Goal: Use online tool/utility: Use online tool/utility

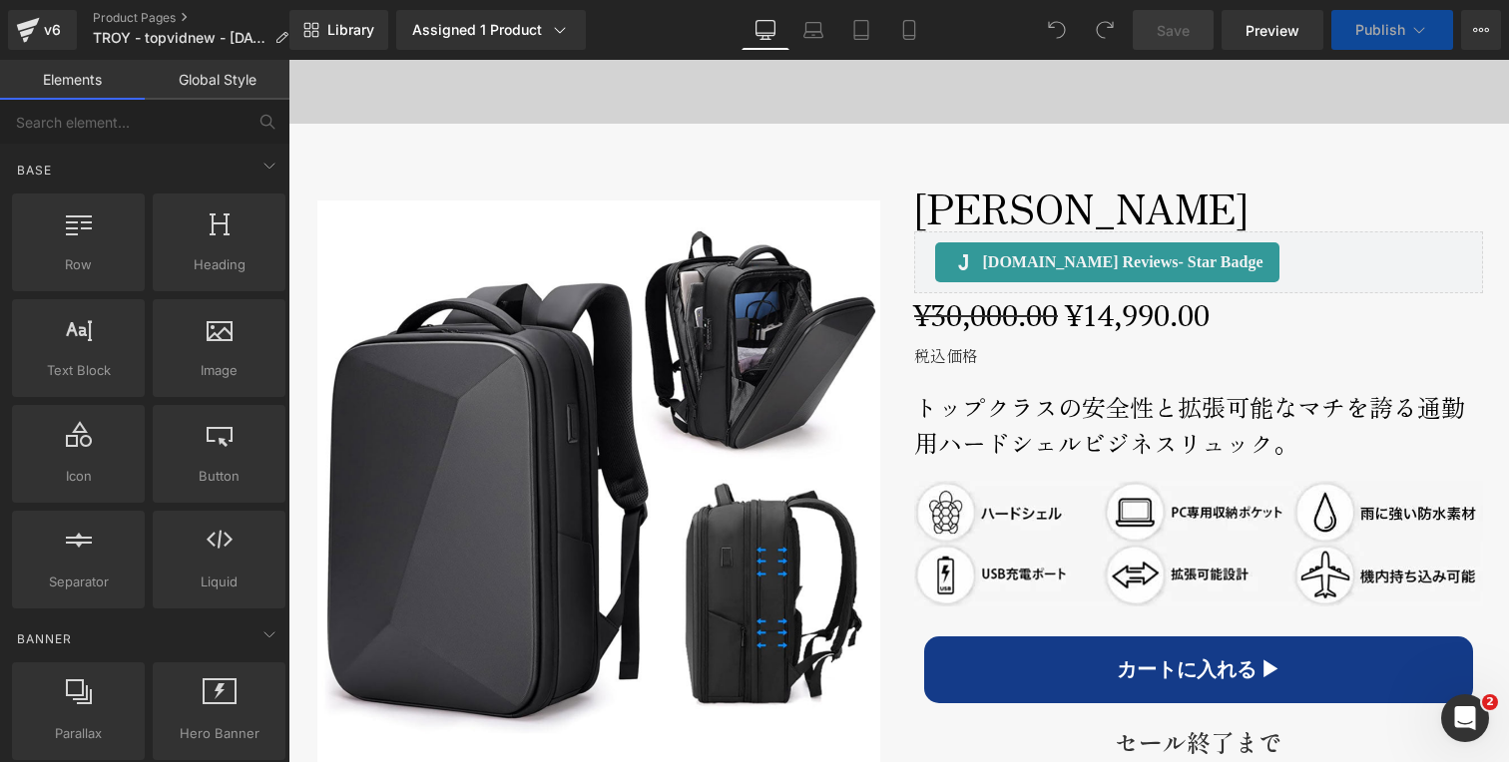
scroll to position [1114, 0]
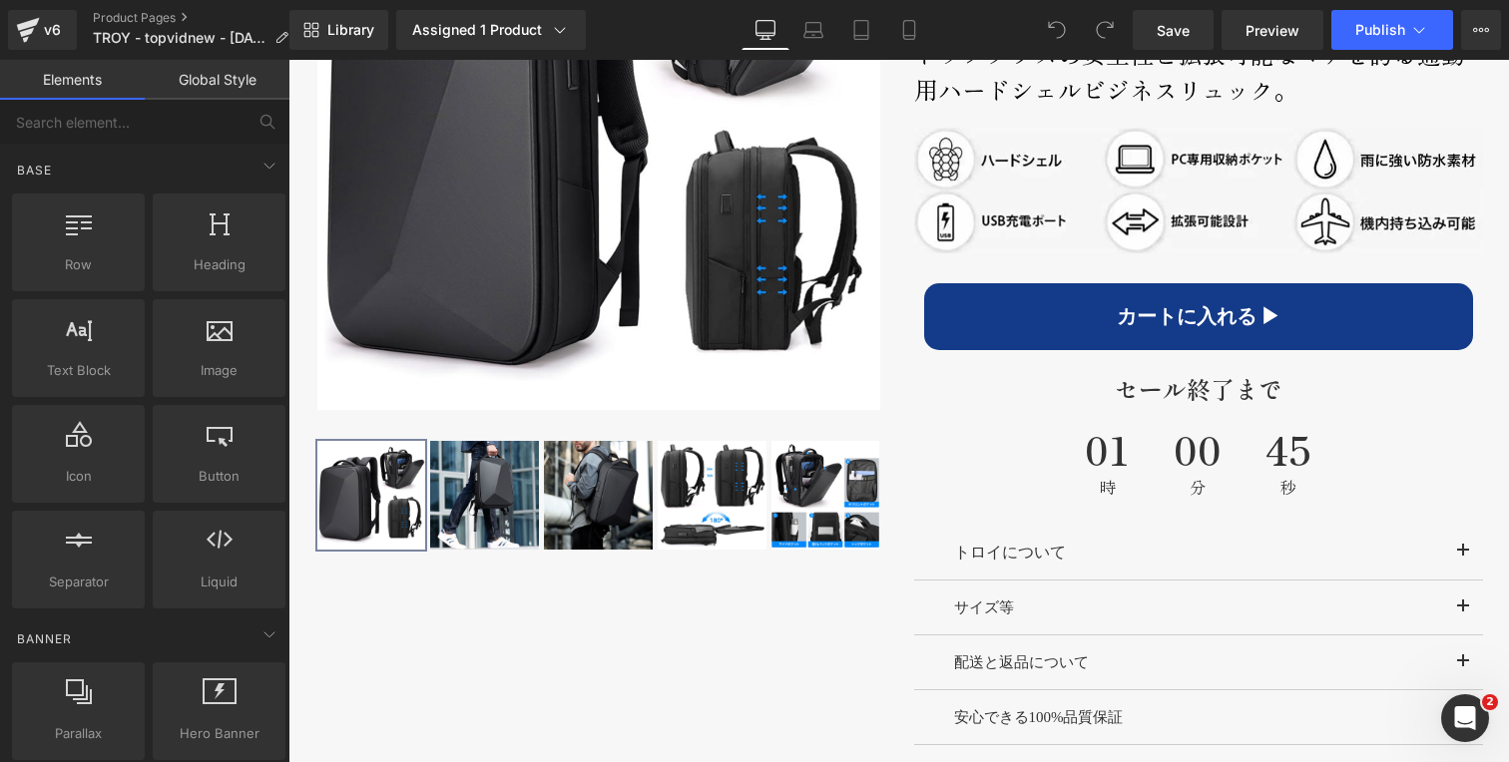
click at [1043, 313] on button "カートに入れる ▶︎" at bounding box center [1198, 316] width 549 height 67
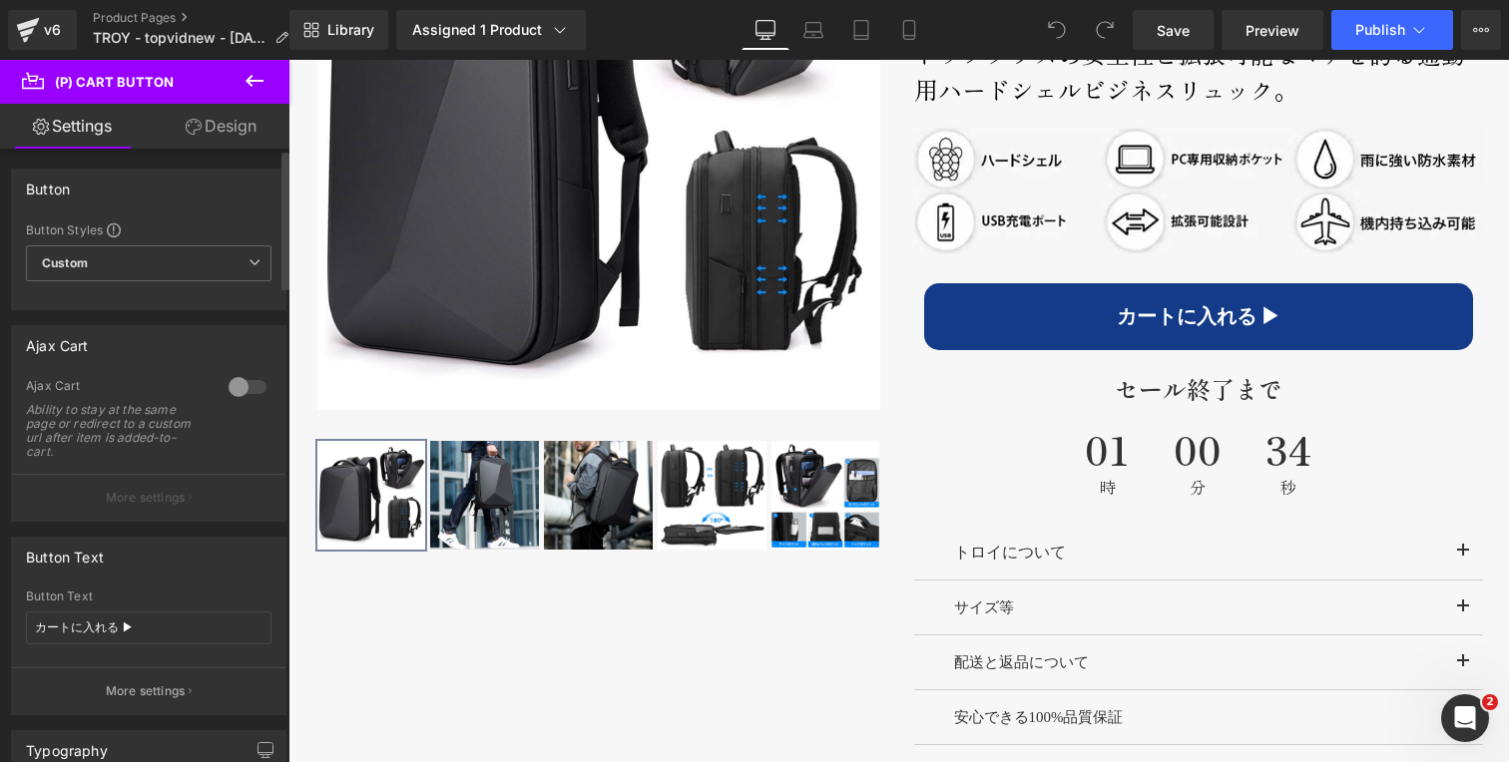
click at [238, 380] on div at bounding box center [248, 387] width 48 height 32
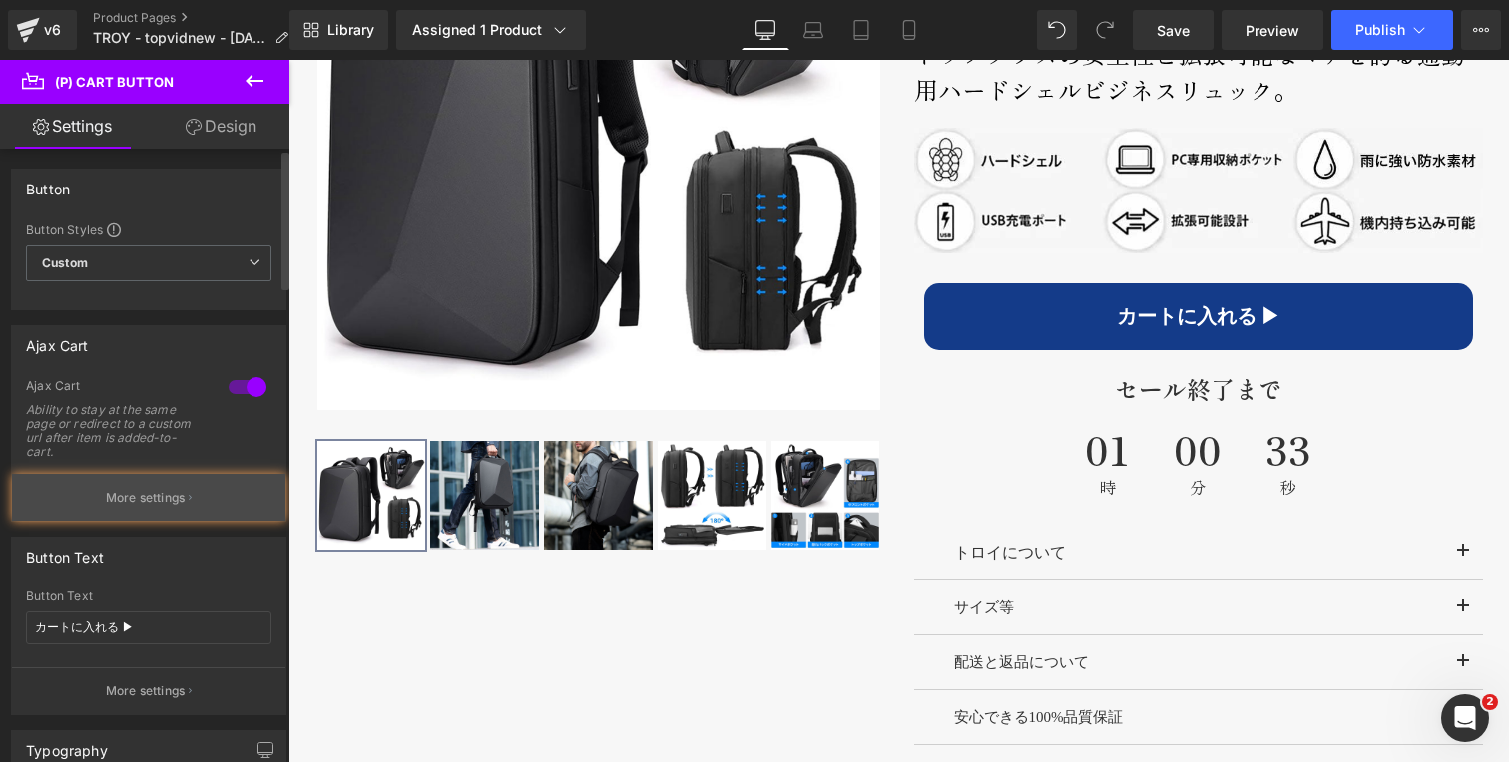
click at [121, 504] on p "More settings" at bounding box center [146, 498] width 80 height 18
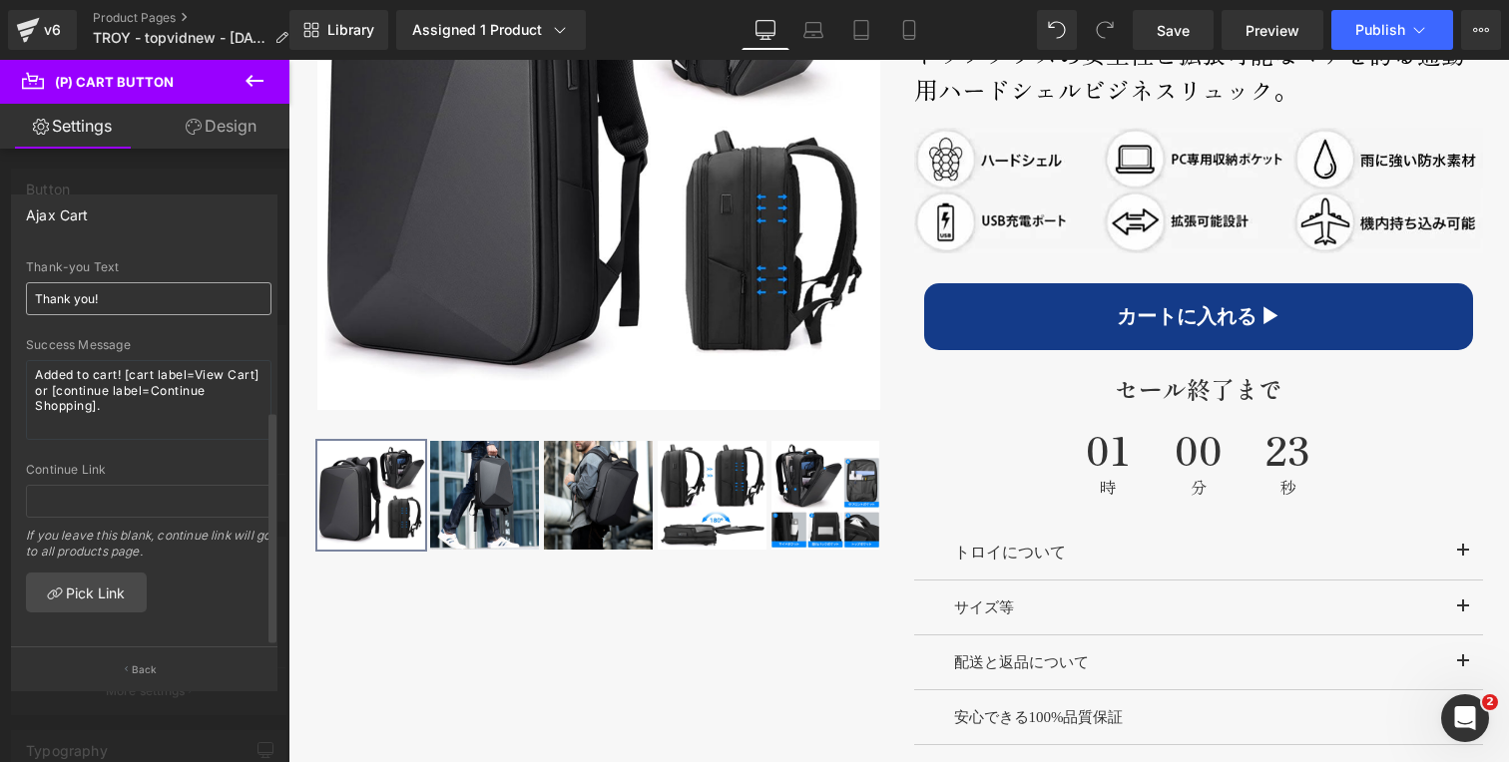
scroll to position [0, 0]
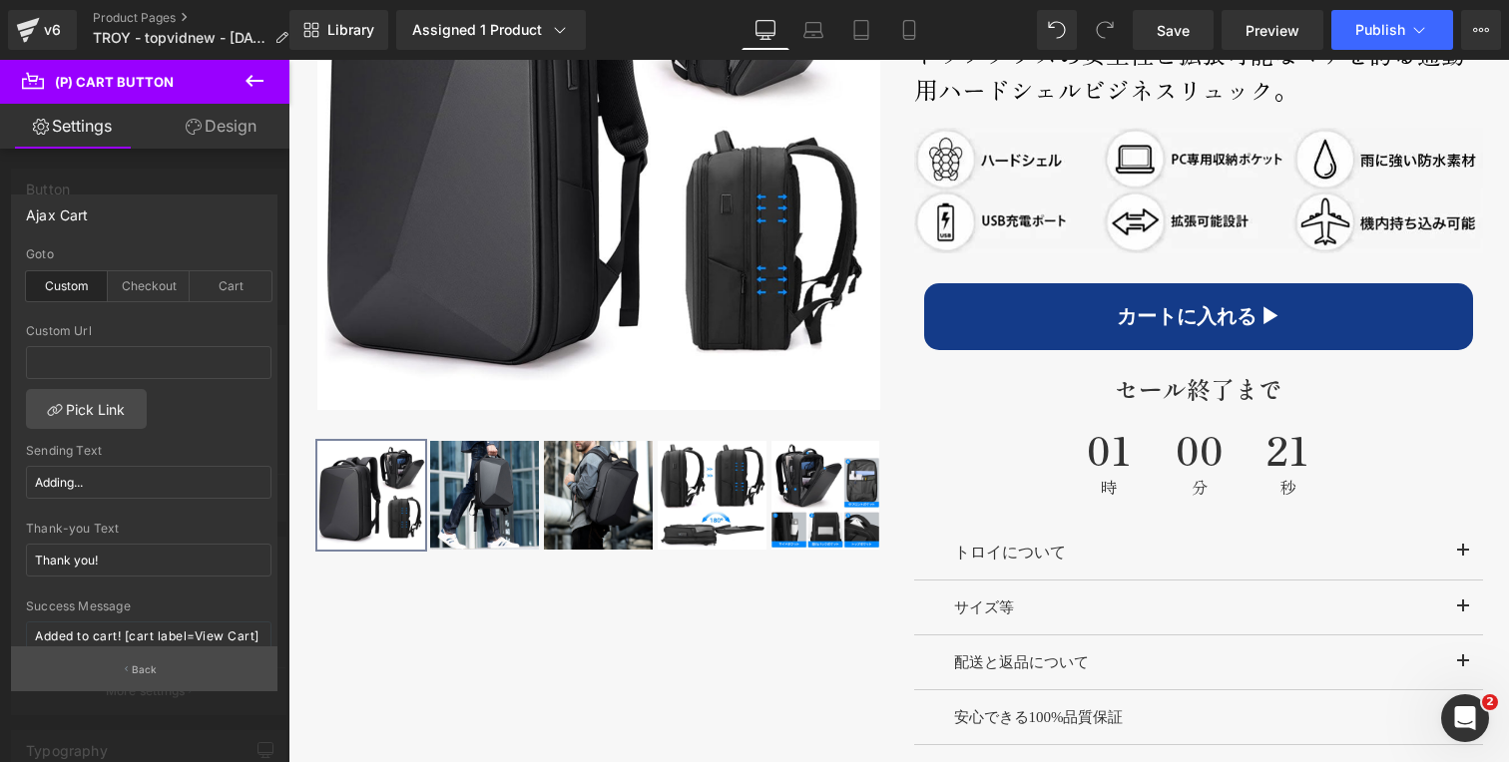
click at [146, 672] on p "Back" at bounding box center [145, 670] width 26 height 15
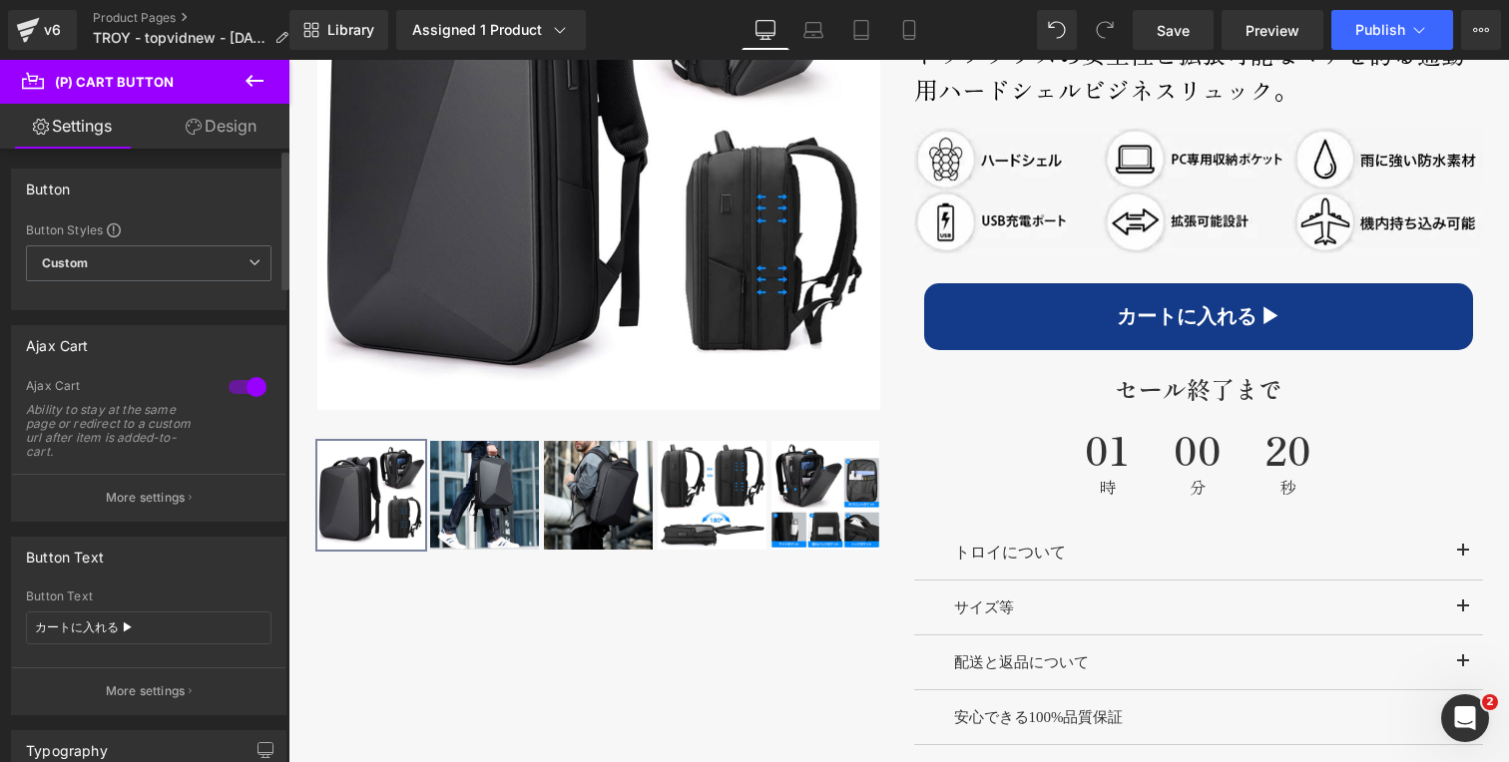
click at [231, 393] on div at bounding box center [248, 387] width 48 height 32
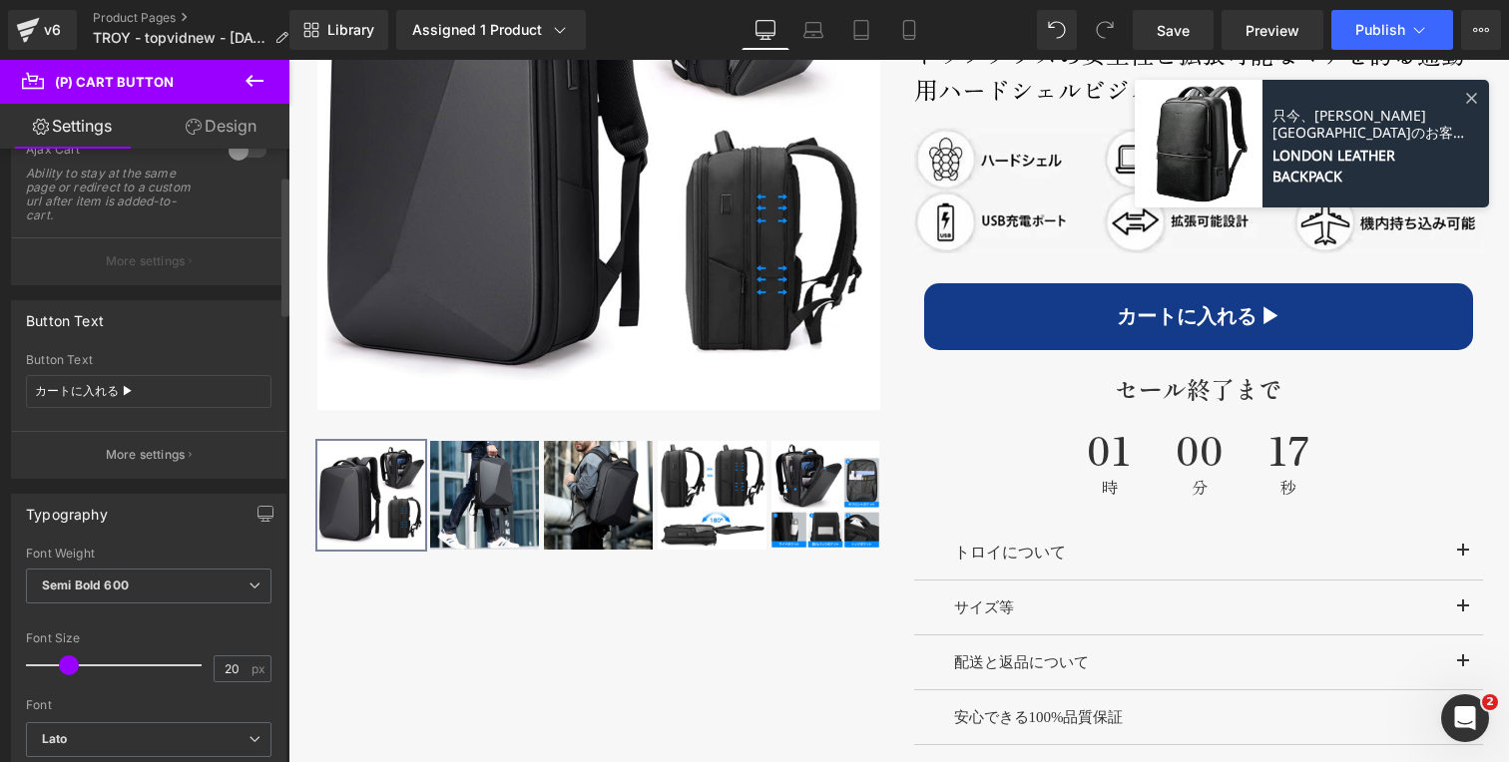
scroll to position [246, 0]
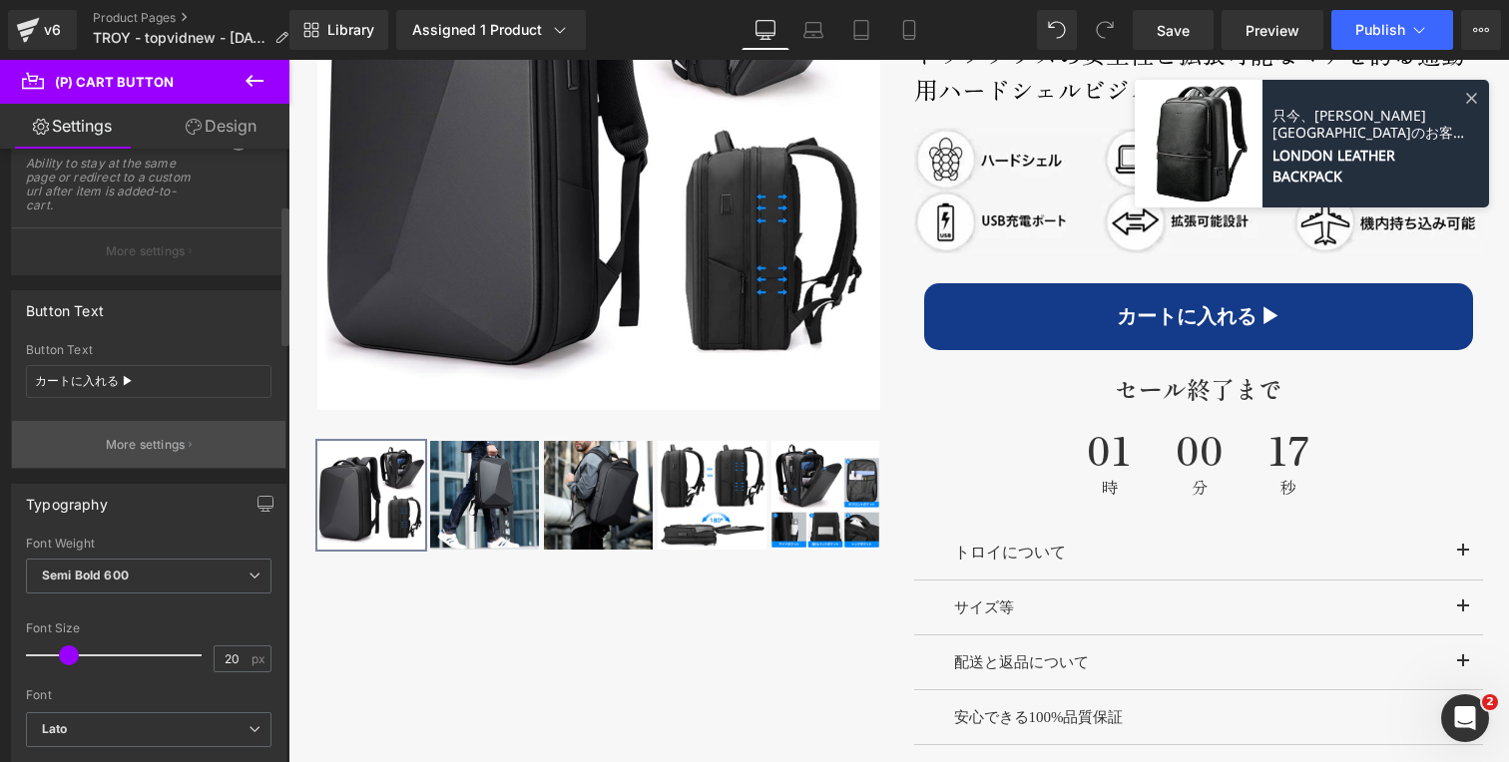
click at [146, 450] on p "More settings" at bounding box center [146, 445] width 80 height 18
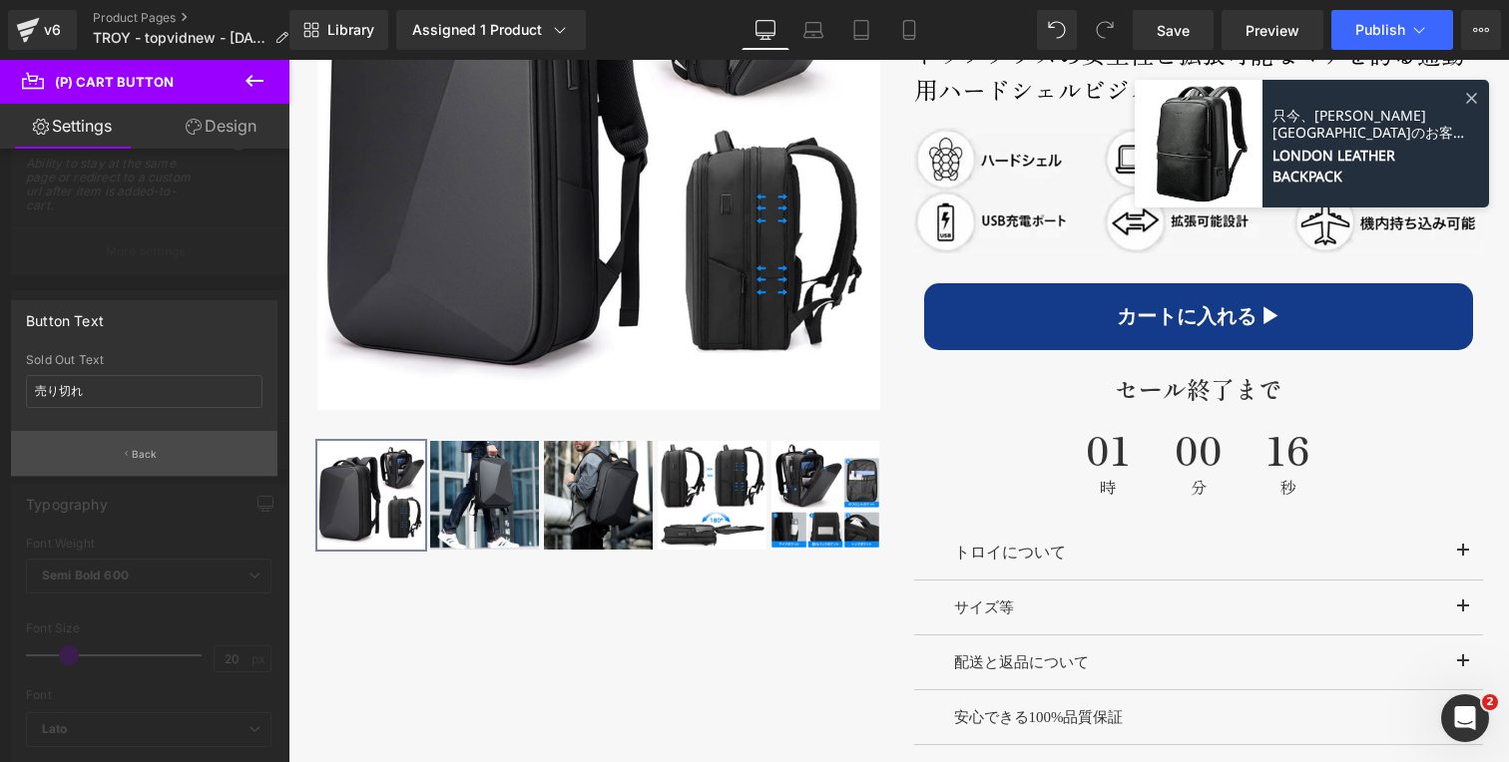
click at [130, 459] on button "Back" at bounding box center [144, 453] width 266 height 45
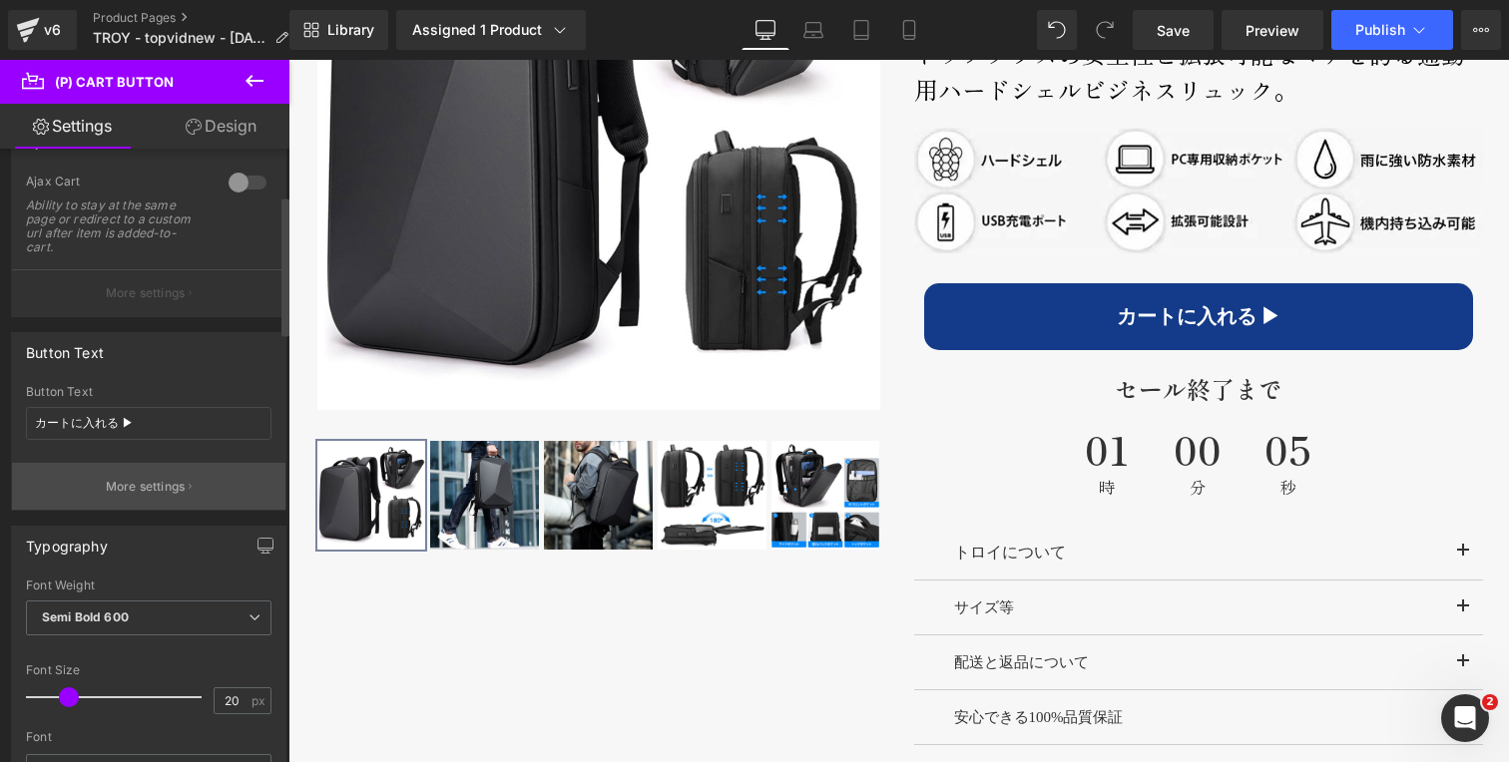
scroll to position [0, 0]
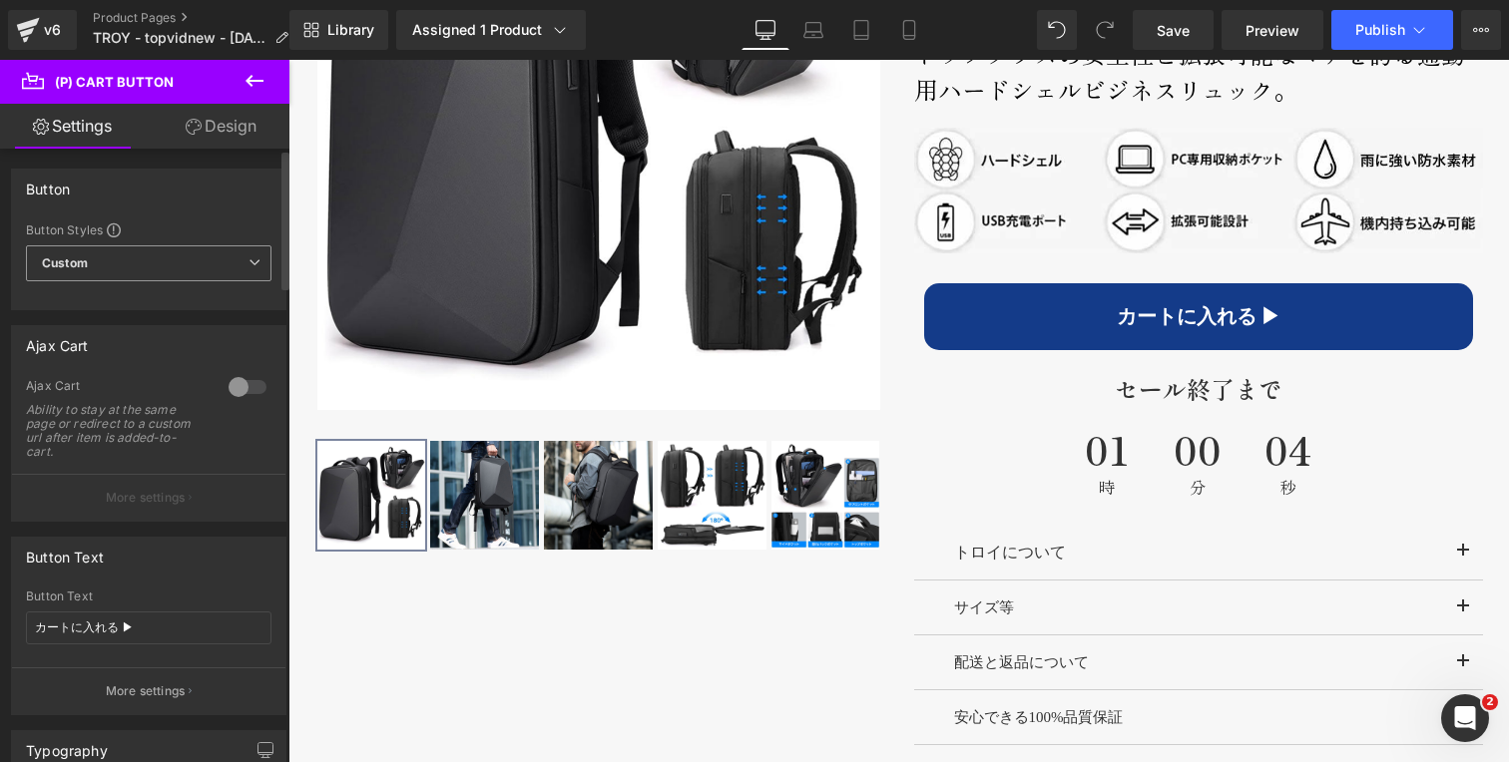
click at [161, 277] on span "Custom Setup Global Style" at bounding box center [148, 263] width 245 height 36
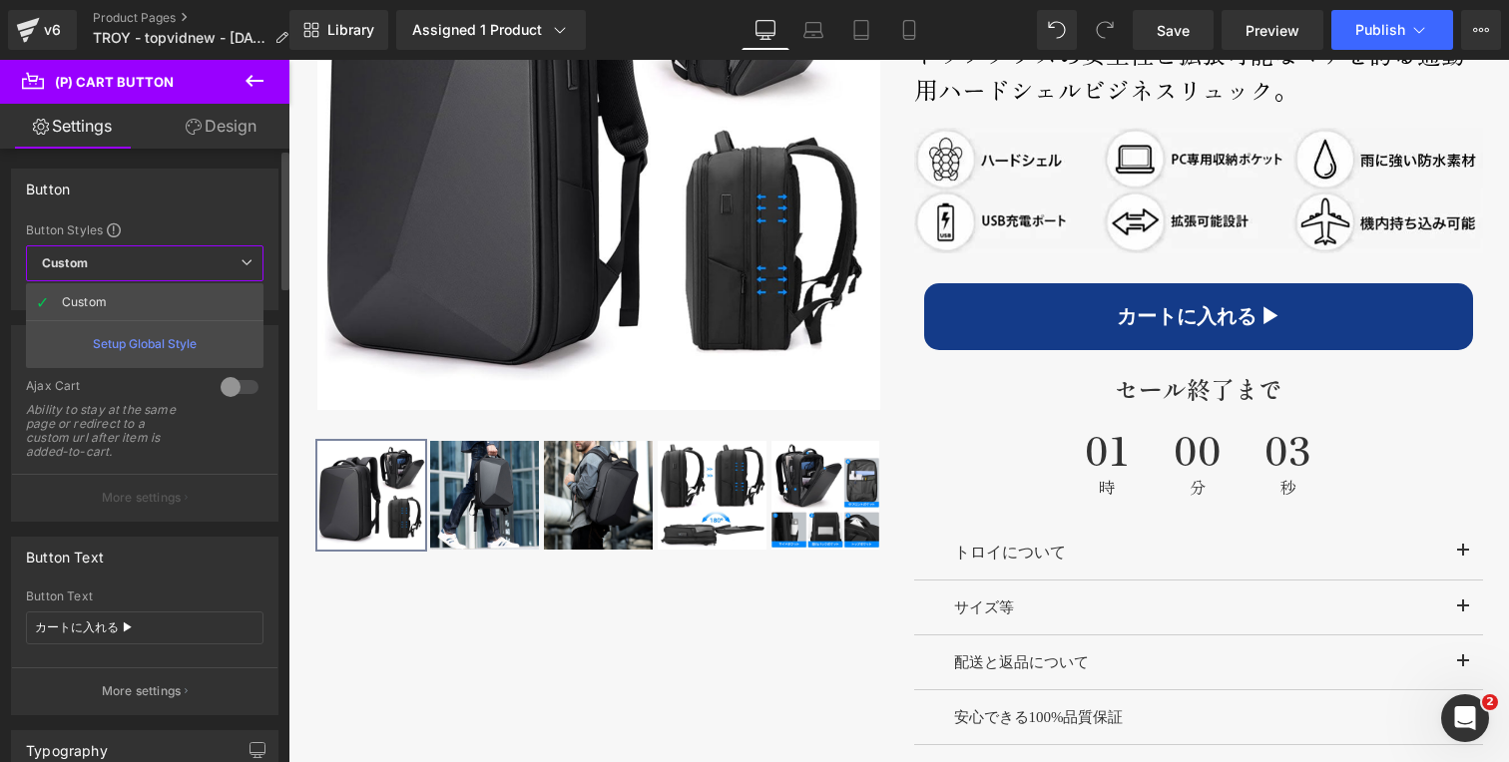
click at [161, 277] on span "Custom Setup Global Style" at bounding box center [144, 263] width 237 height 36
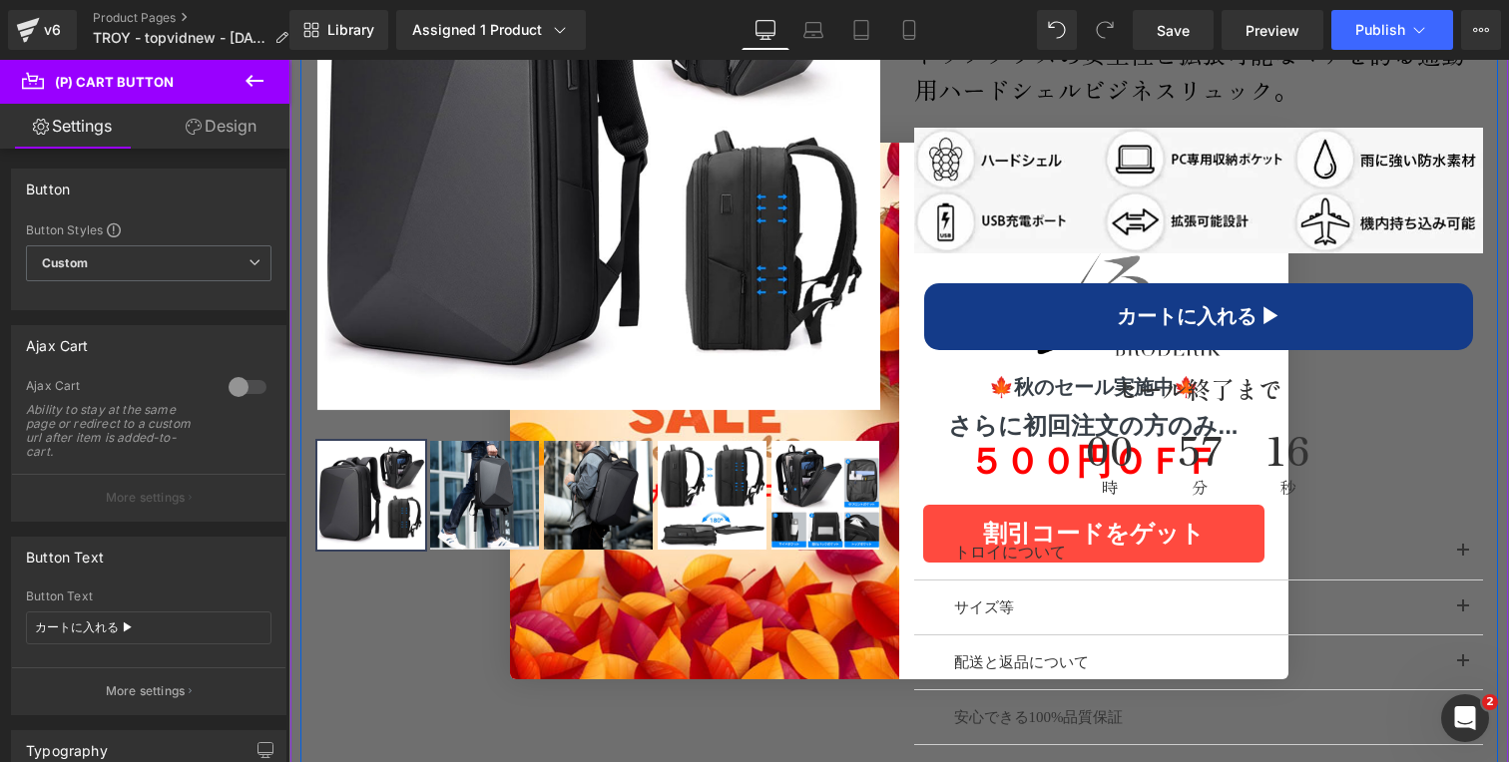
click at [418, 642] on div "‹ ›" at bounding box center [898, 333] width 1197 height 1067
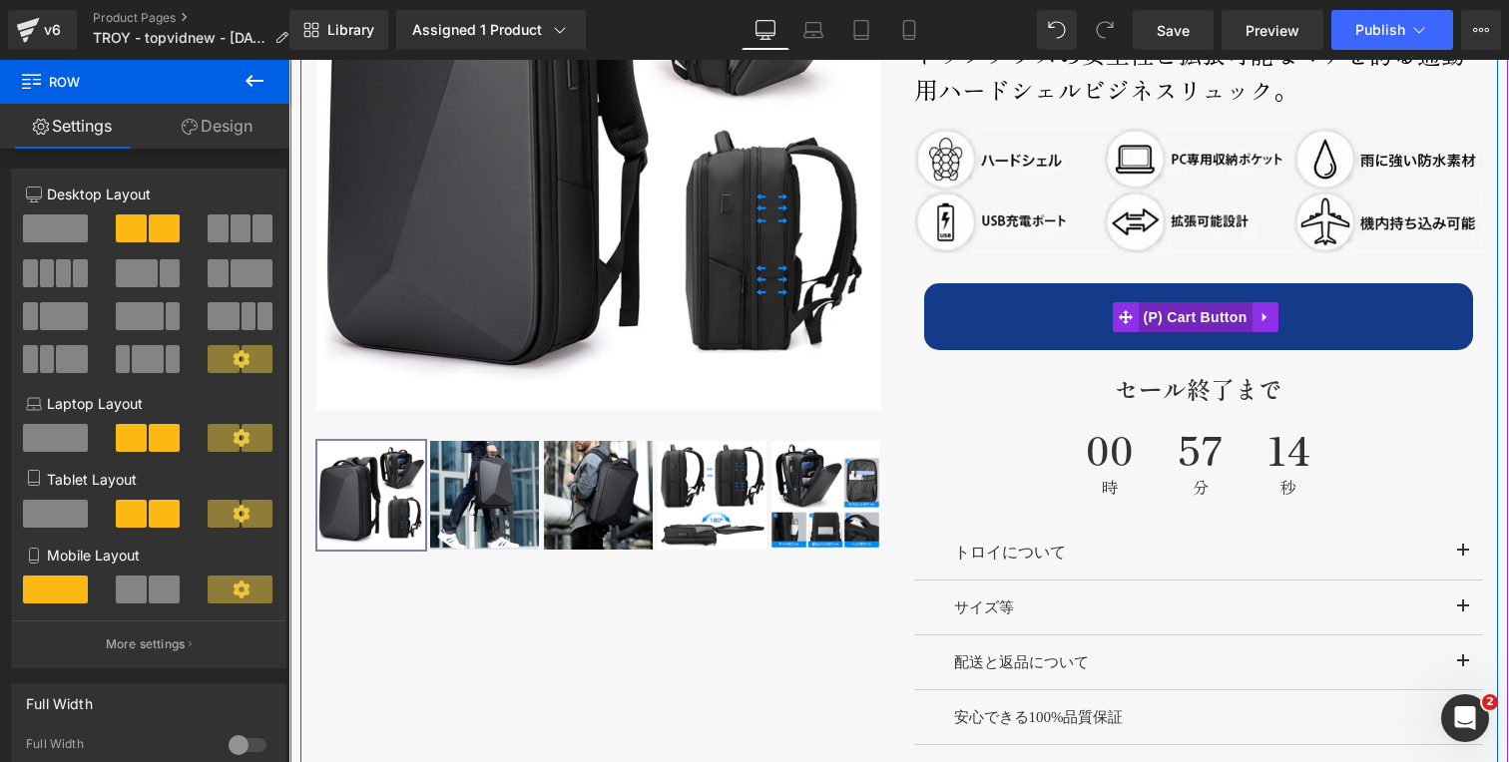
click at [1192, 316] on span "(P) Cart Button" at bounding box center [1194, 317] width 114 height 30
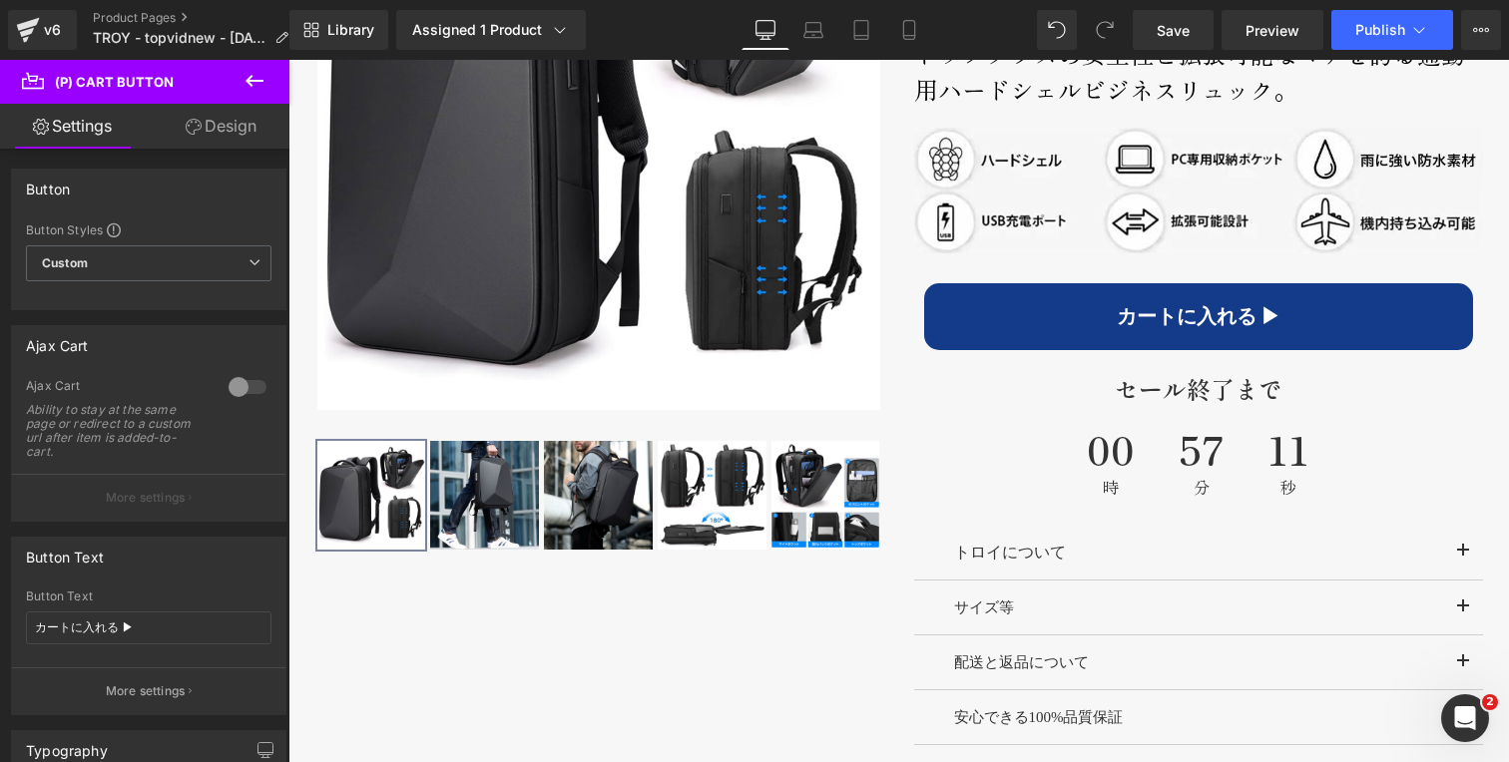
click at [221, 145] on link "Design" at bounding box center [221, 126] width 145 height 45
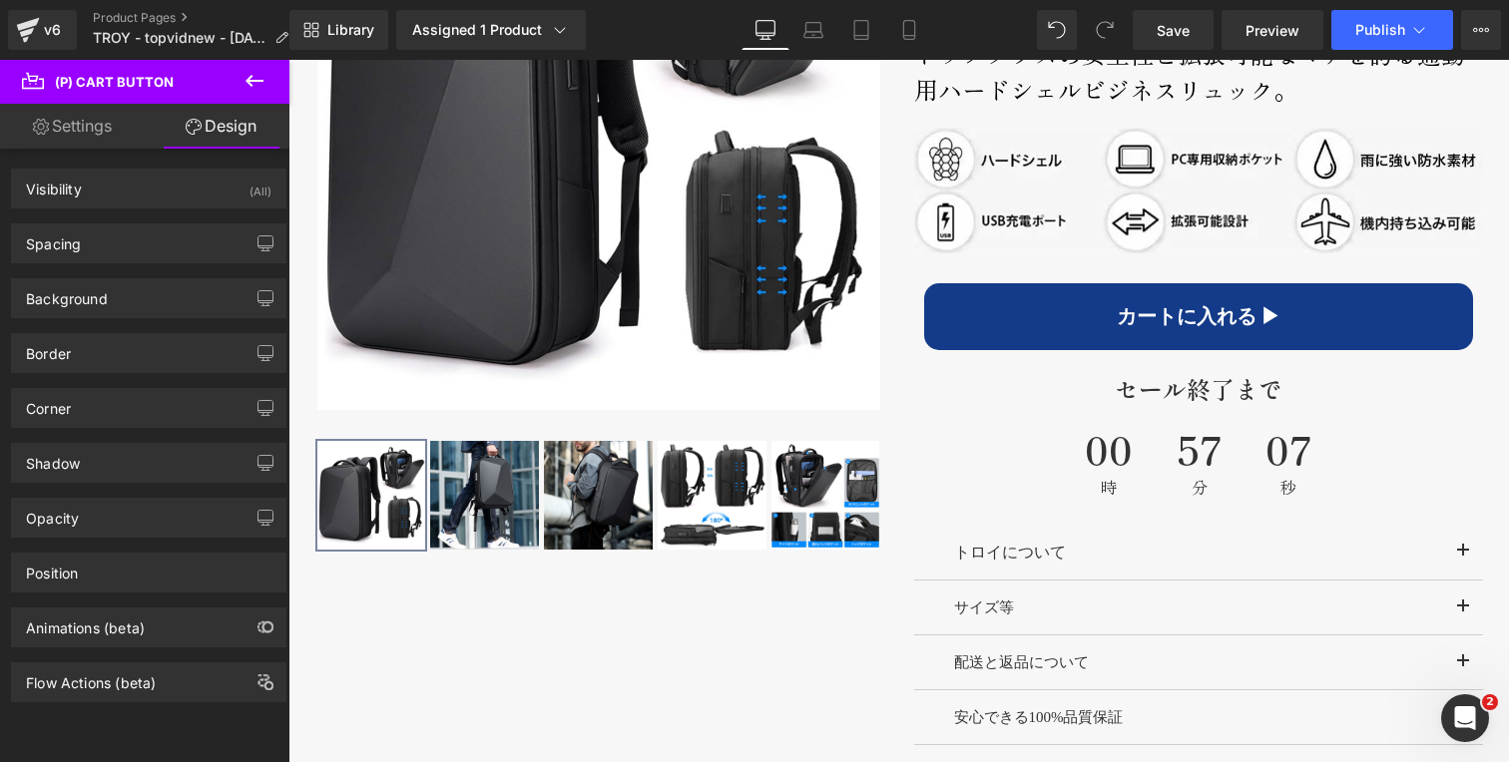
click at [94, 123] on link "Settings" at bounding box center [72, 126] width 145 height 45
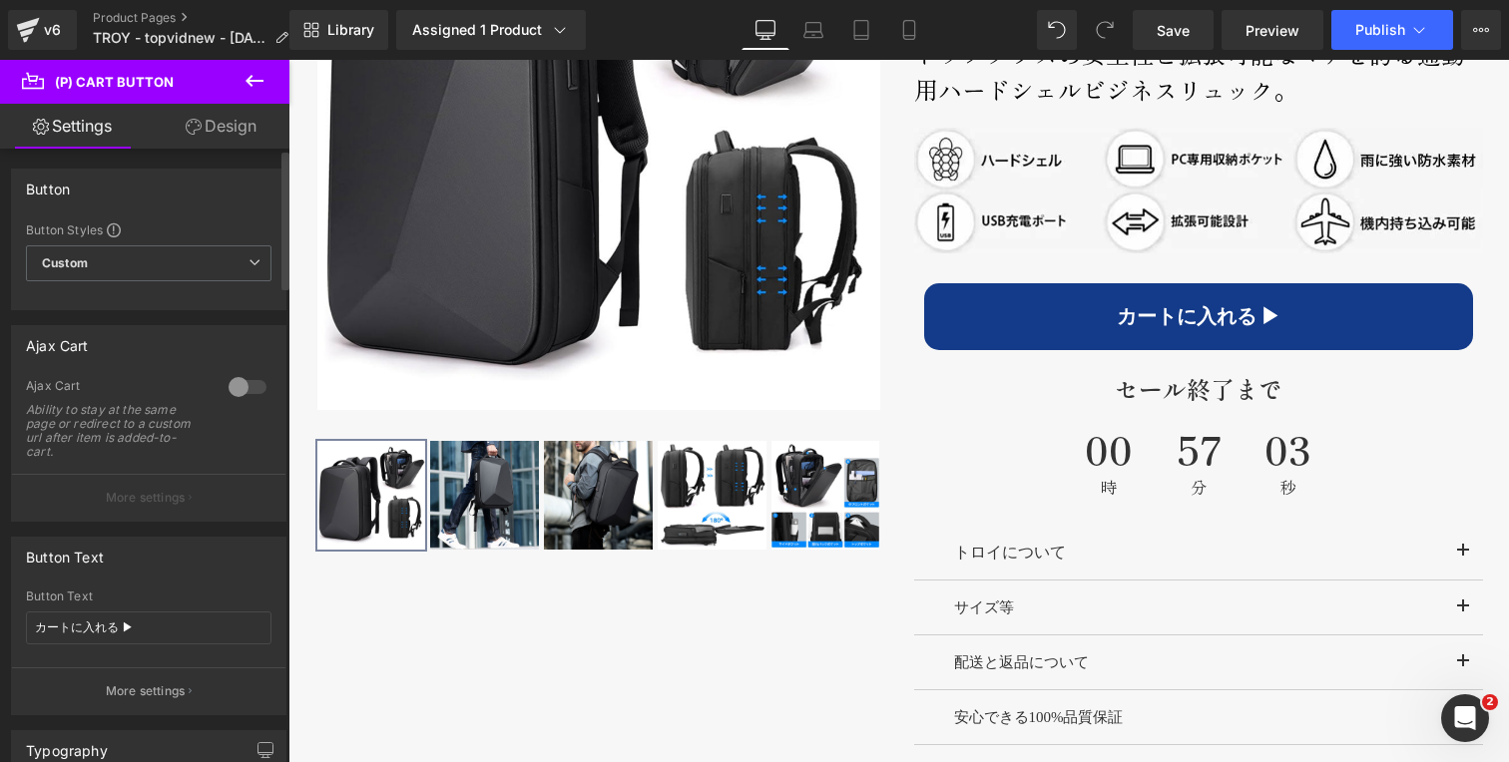
click at [244, 383] on div at bounding box center [248, 387] width 48 height 32
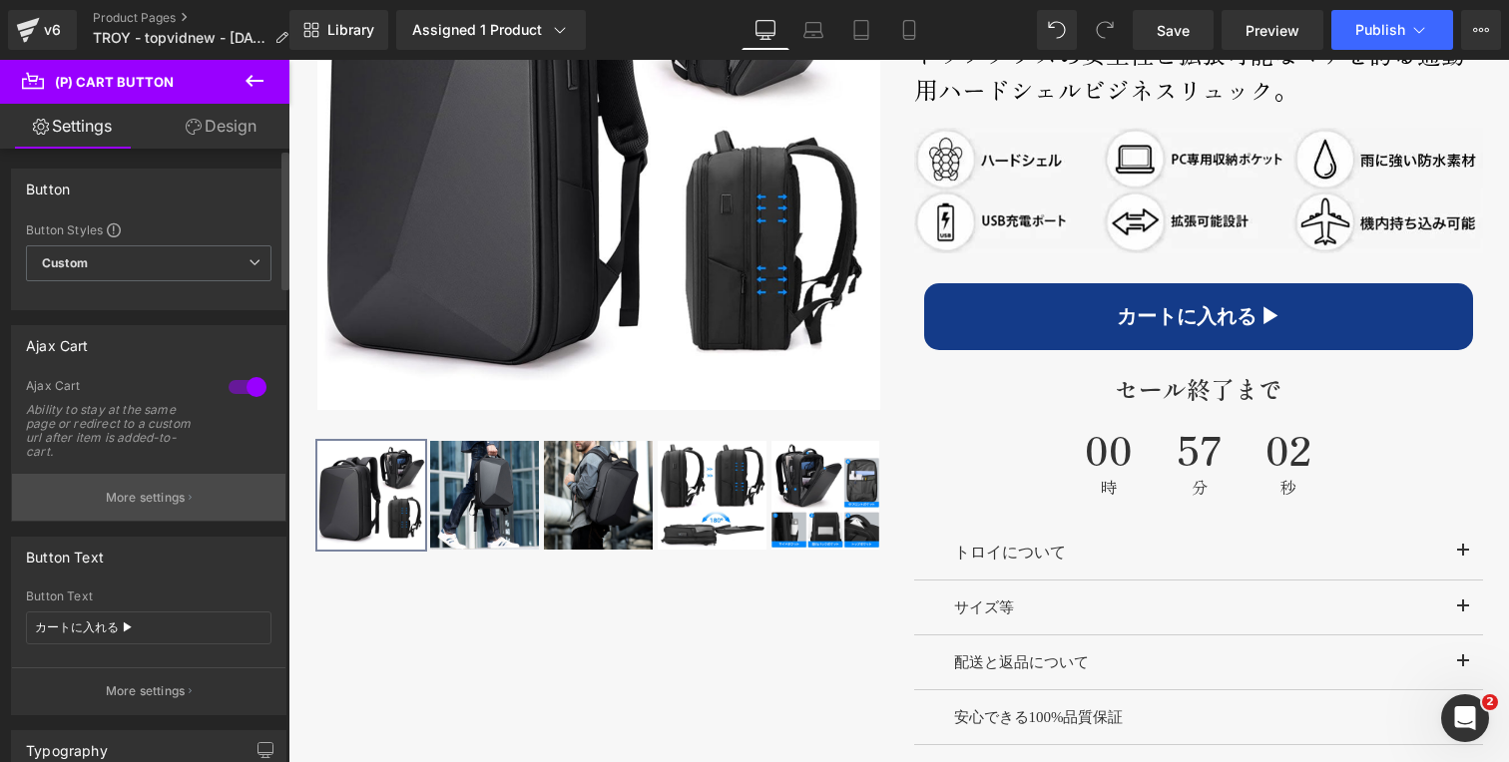
click at [131, 498] on p "More settings" at bounding box center [146, 498] width 80 height 18
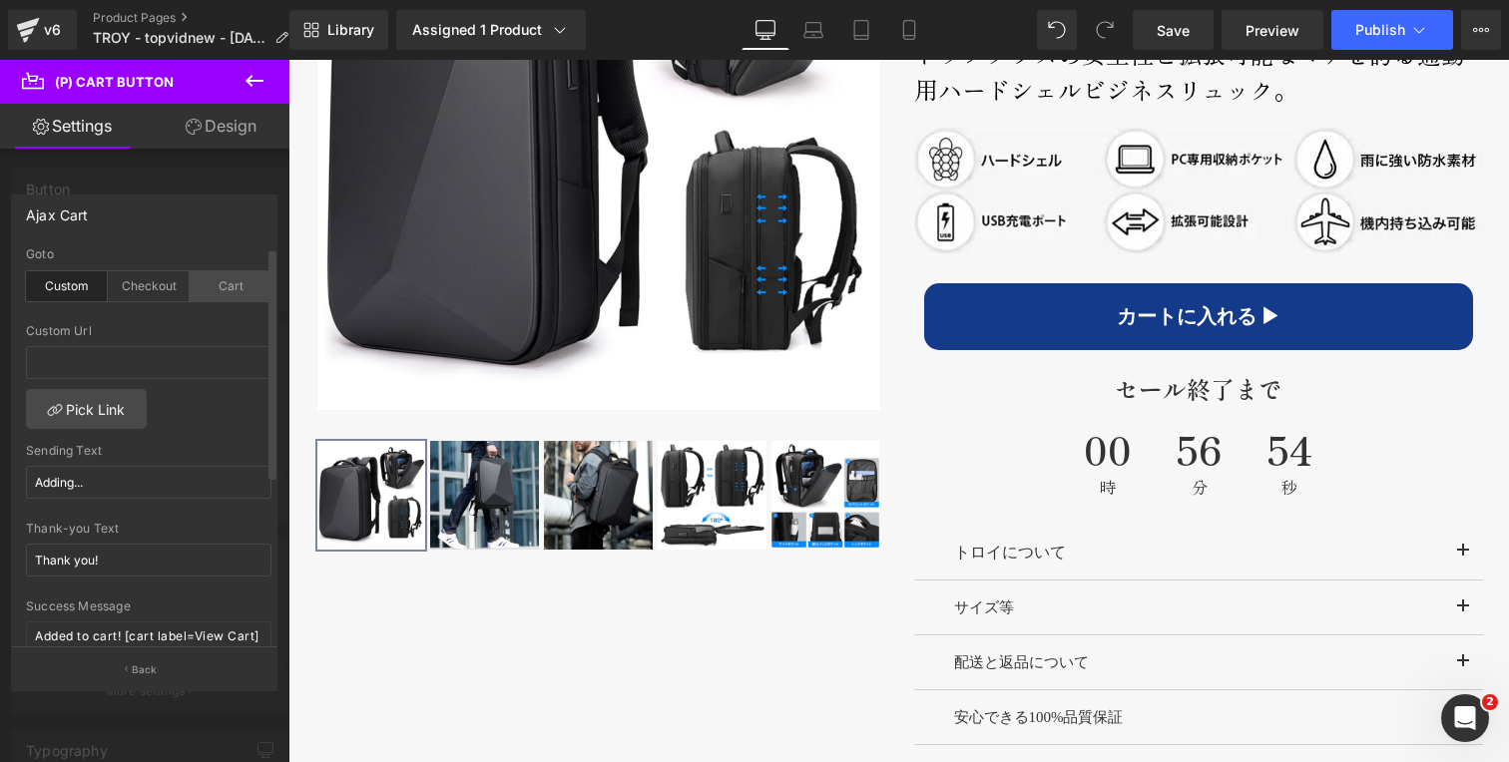
click at [218, 293] on div "Cart" at bounding box center [231, 286] width 82 height 30
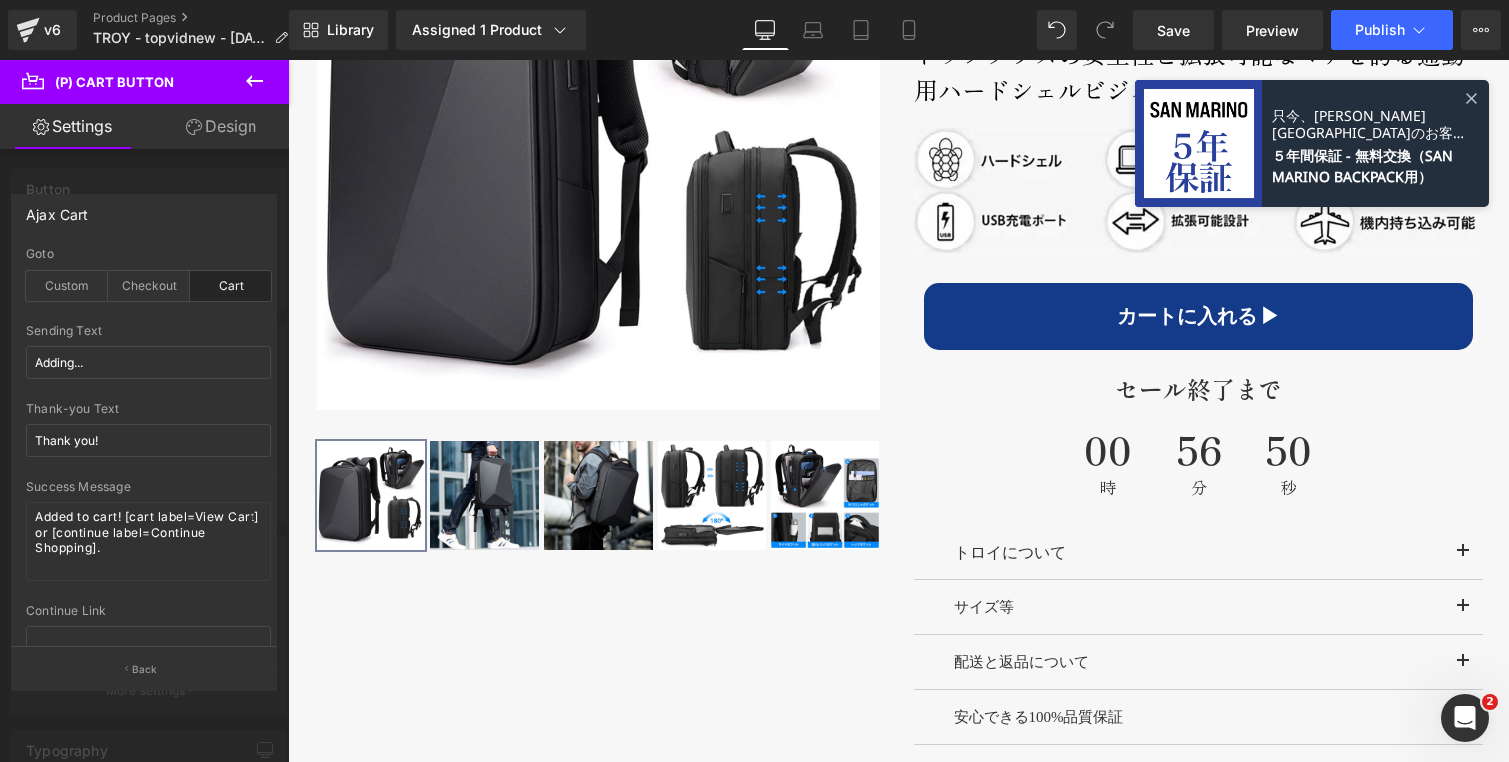
click at [91, 178] on div at bounding box center [144, 416] width 289 height 712
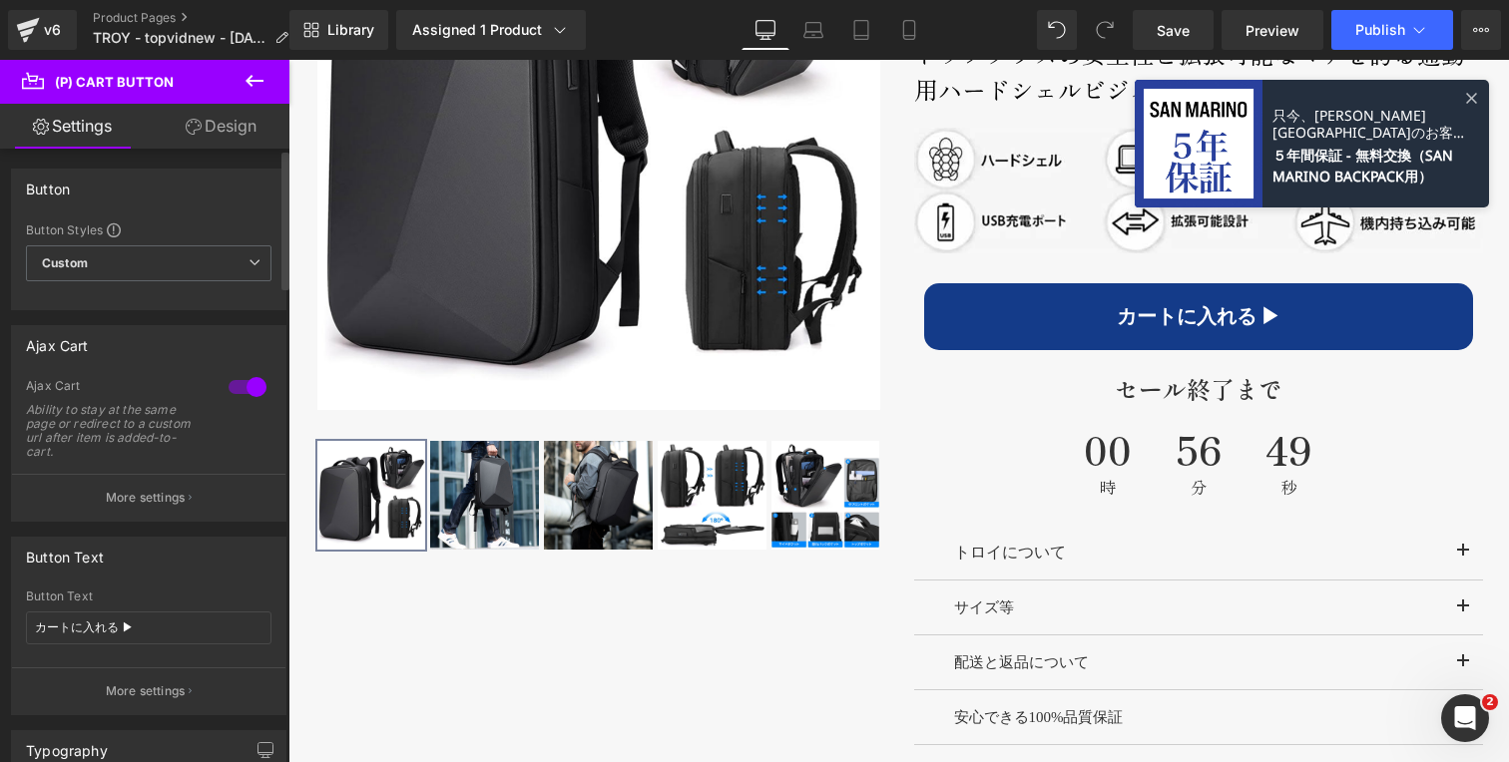
click at [240, 372] on div at bounding box center [248, 387] width 48 height 32
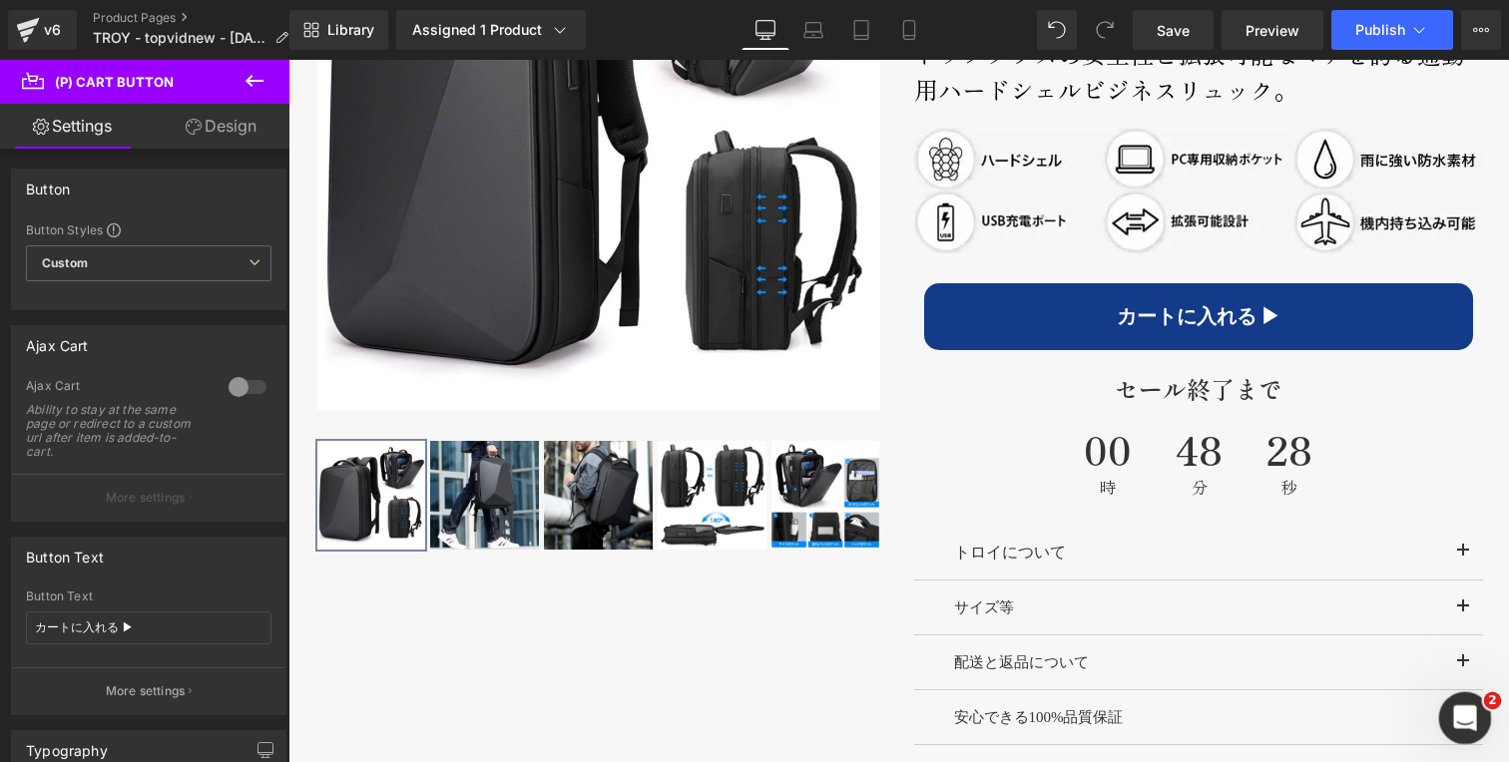
click at [1454, 701] on icon "Open Intercom Messenger" at bounding box center [1462, 715] width 33 height 33
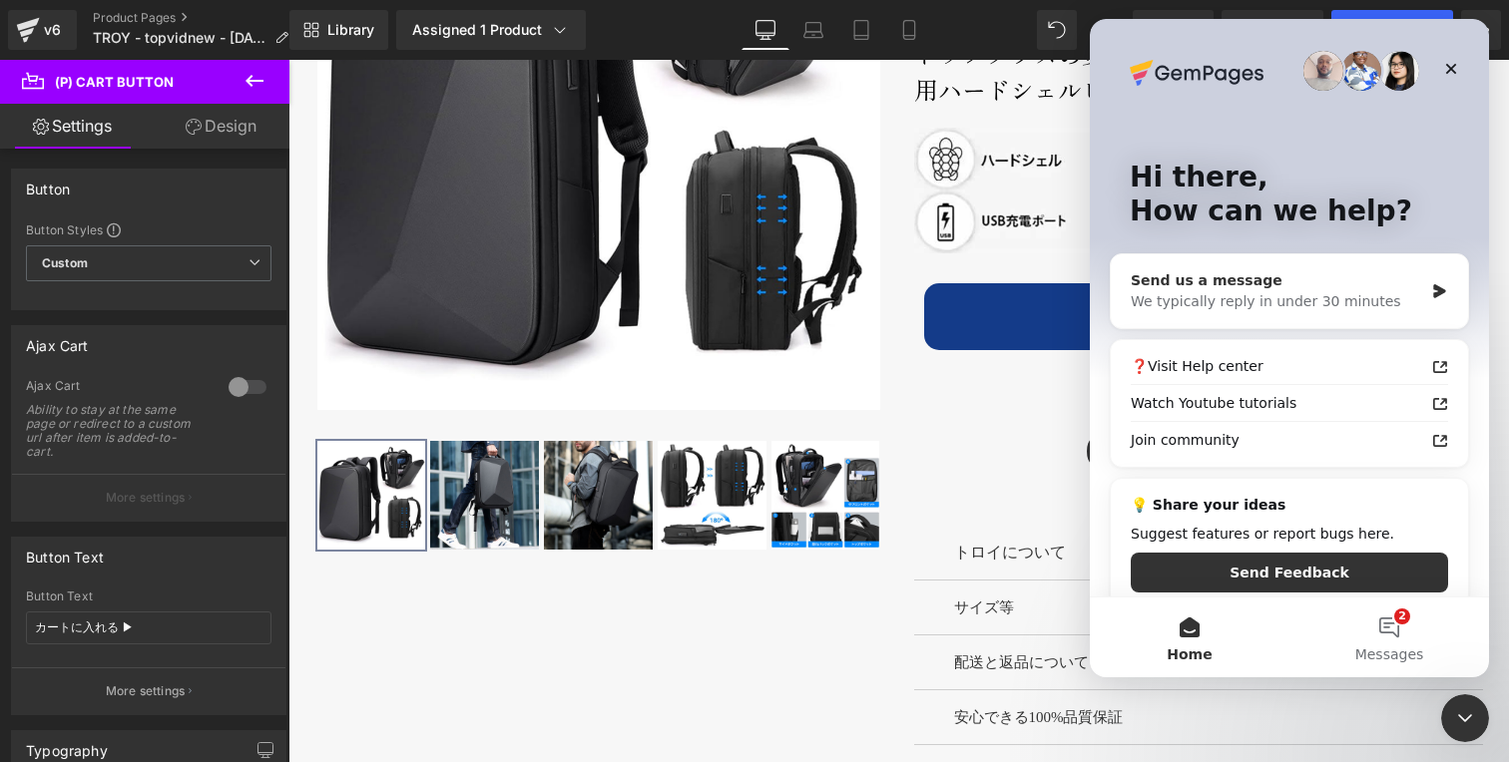
click at [1269, 293] on div "We typically reply in under 30 minutes" at bounding box center [1277, 301] width 292 height 21
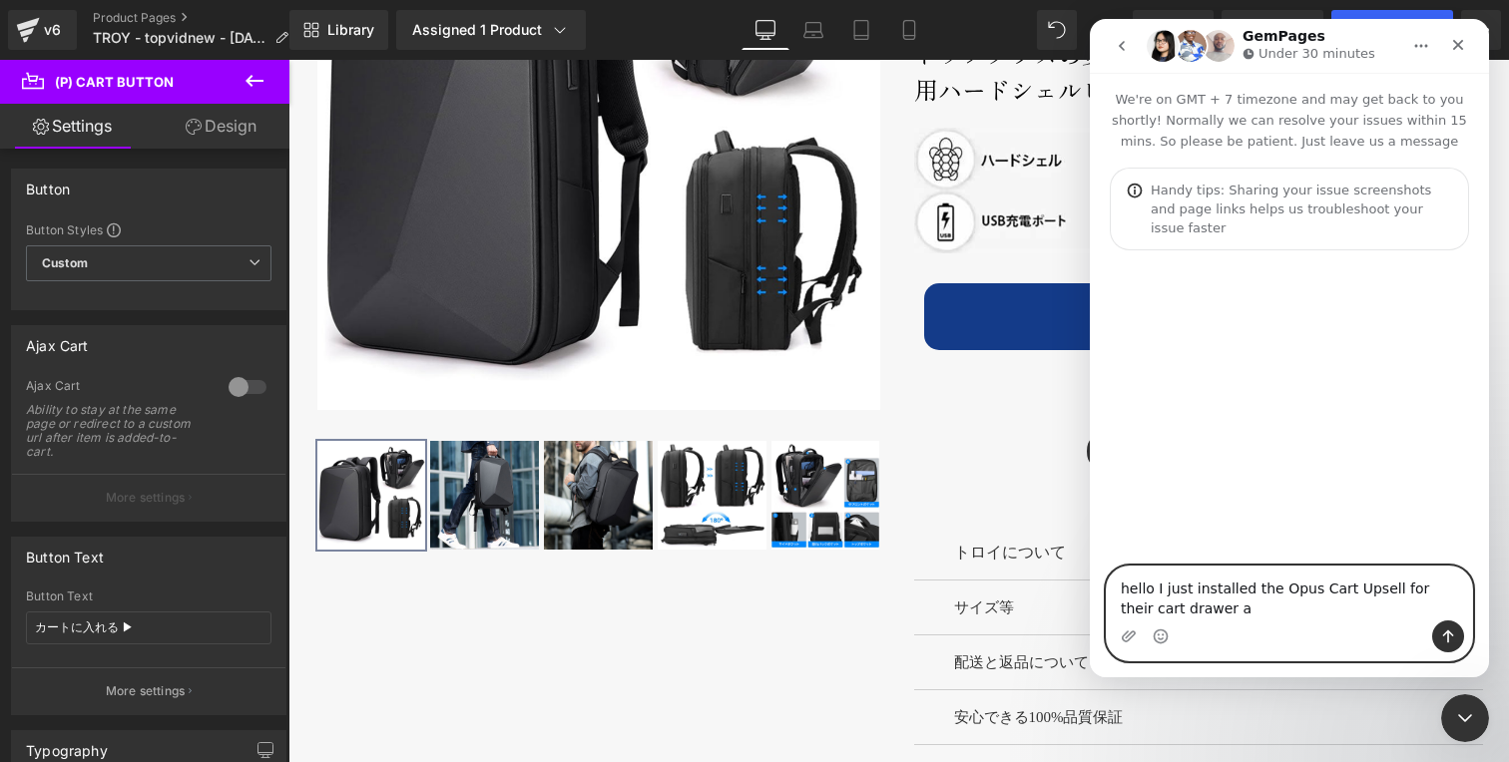
click at [1387, 589] on textarea "hello I just installed the Opus Cart Upsell for their cart drawer a" at bounding box center [1289, 594] width 365 height 54
type textarea "hello I just installed the Opus Cart Upsell app for their cart drawer. their su…"
